Goal: Navigation & Orientation: Find specific page/section

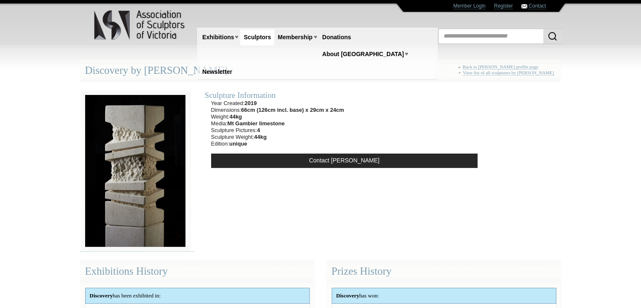
click at [252, 35] on link "Sculptors" at bounding box center [257, 38] width 34 height 16
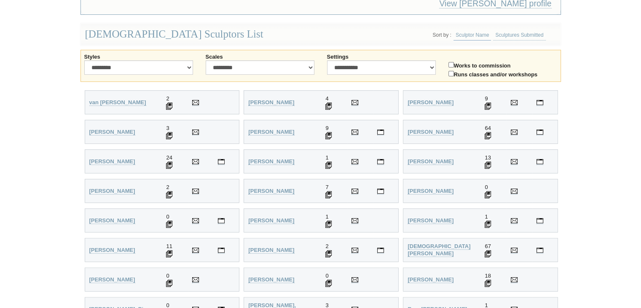
scroll to position [211, 0]
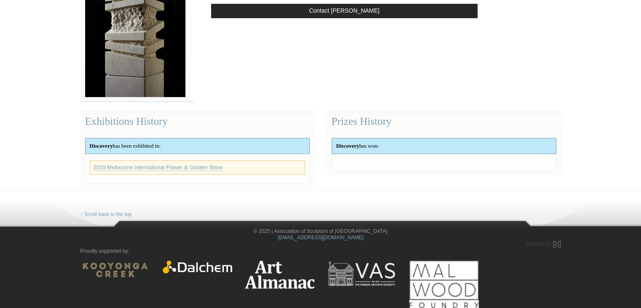
scroll to position [149, 0]
